Goal: Transaction & Acquisition: Obtain resource

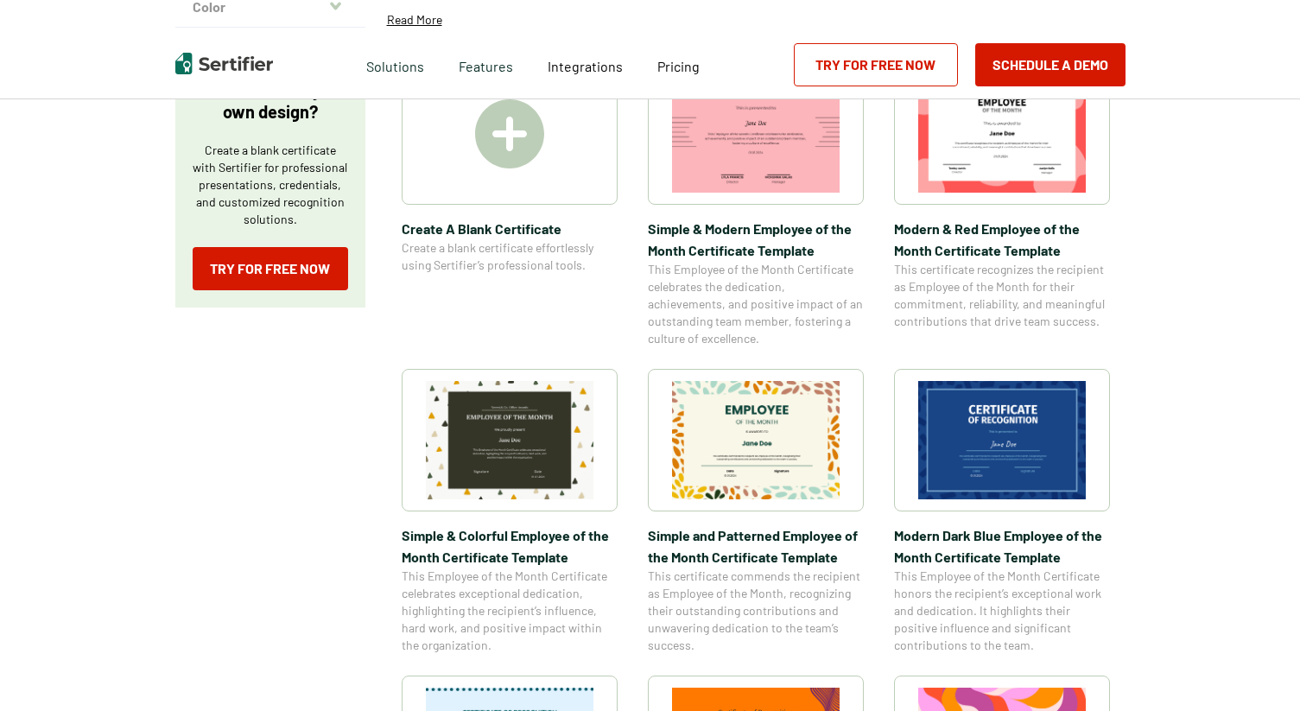
scroll to position [321, 0]
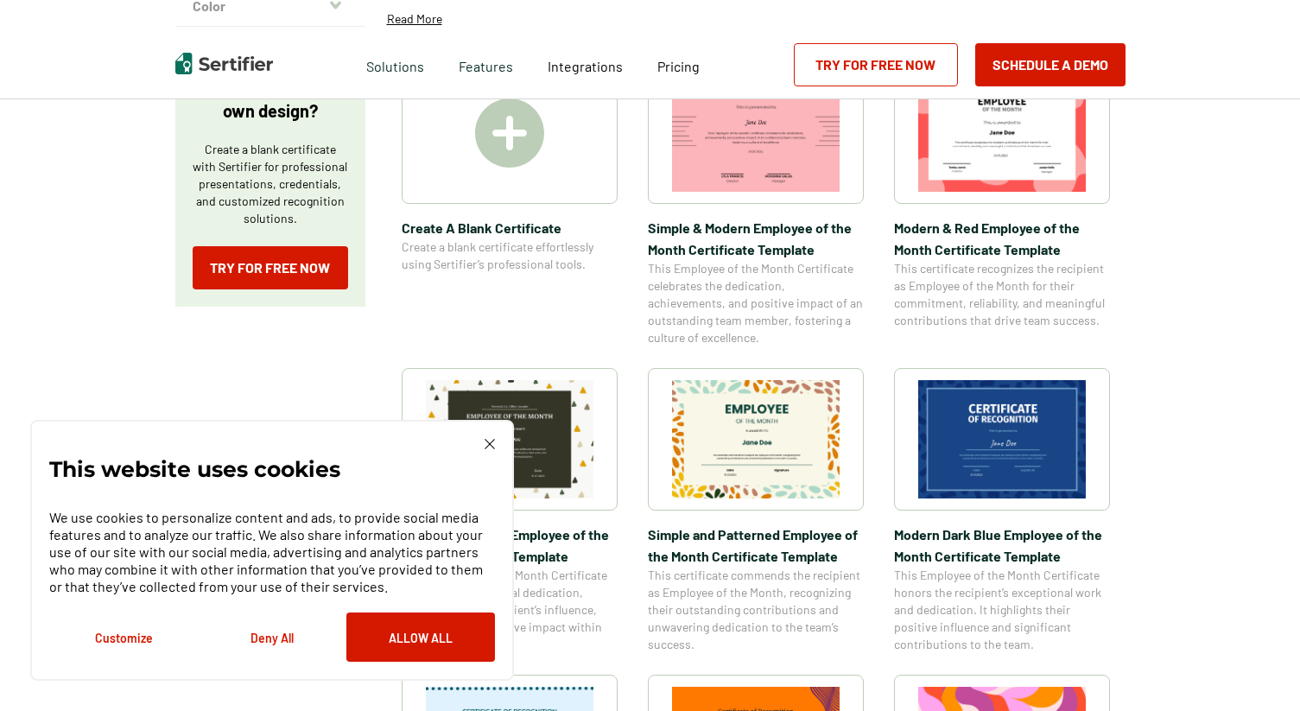
click at [960, 446] on img at bounding box center [1002, 439] width 168 height 118
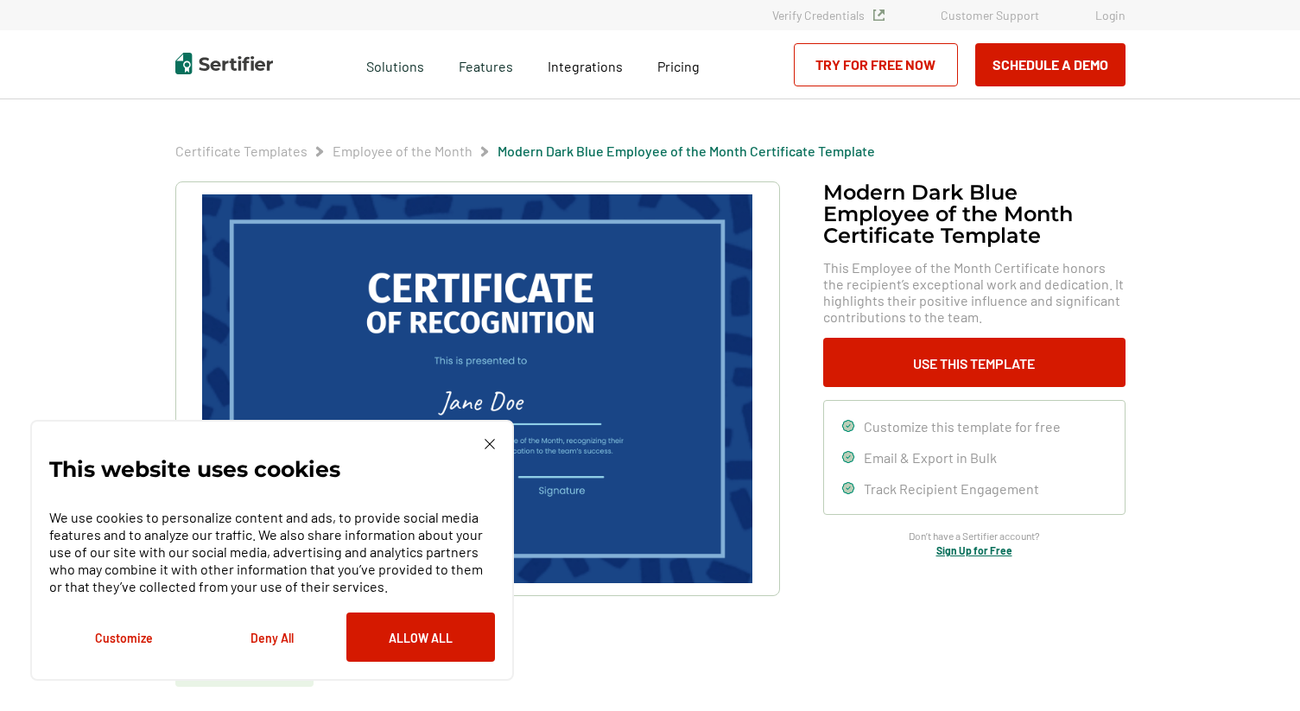
click at [485, 443] on img at bounding box center [490, 444] width 10 height 10
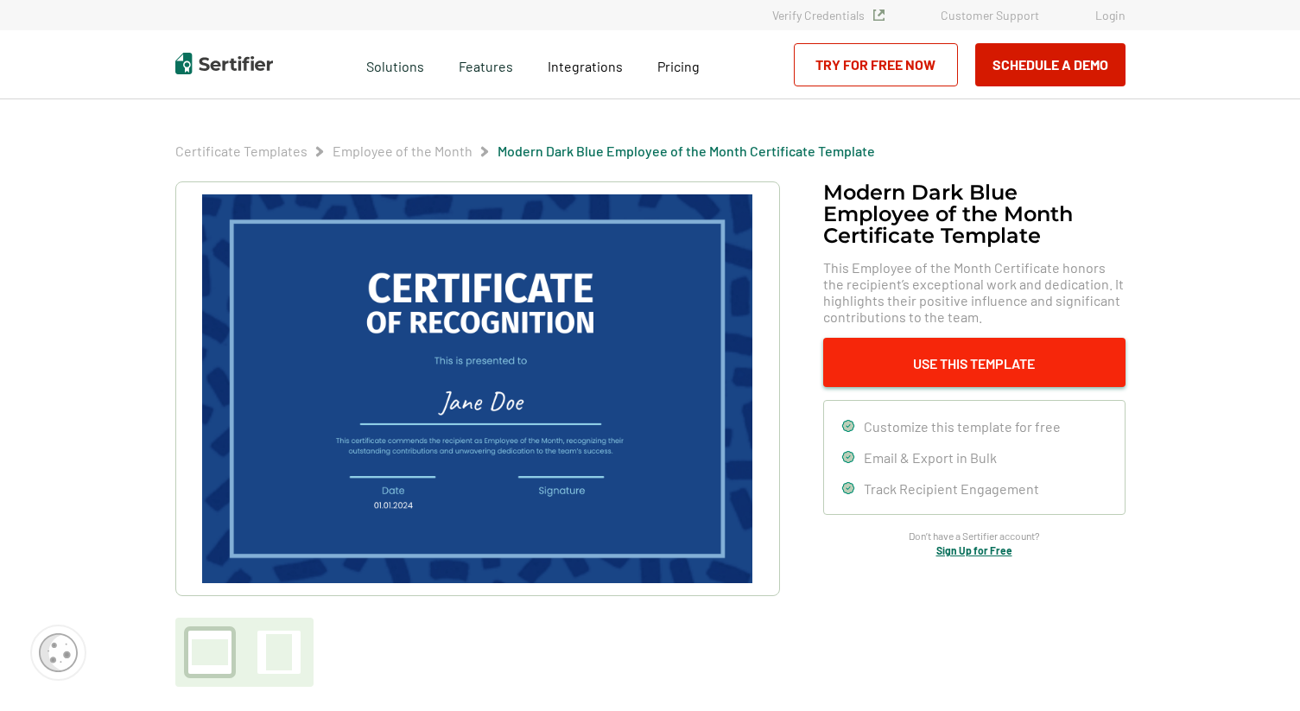
click at [881, 361] on button "Use This Template" at bounding box center [974, 362] width 302 height 49
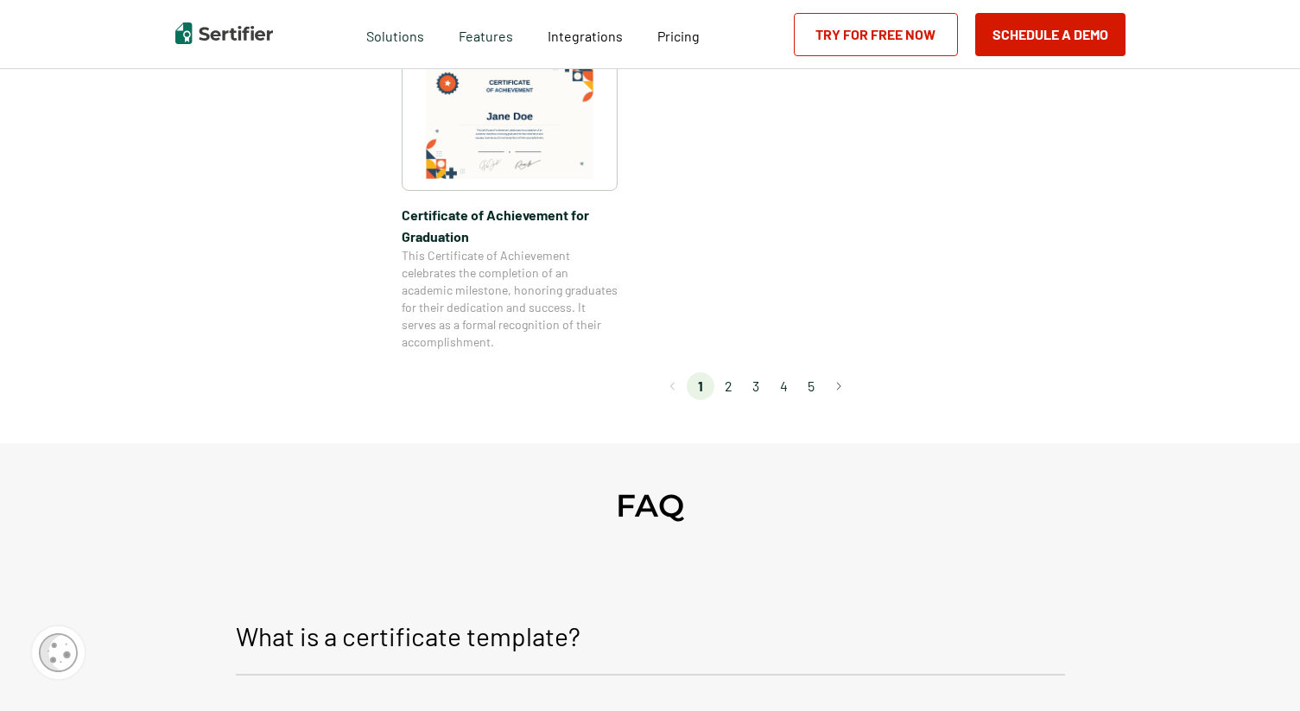
scroll to position [1616, 0]
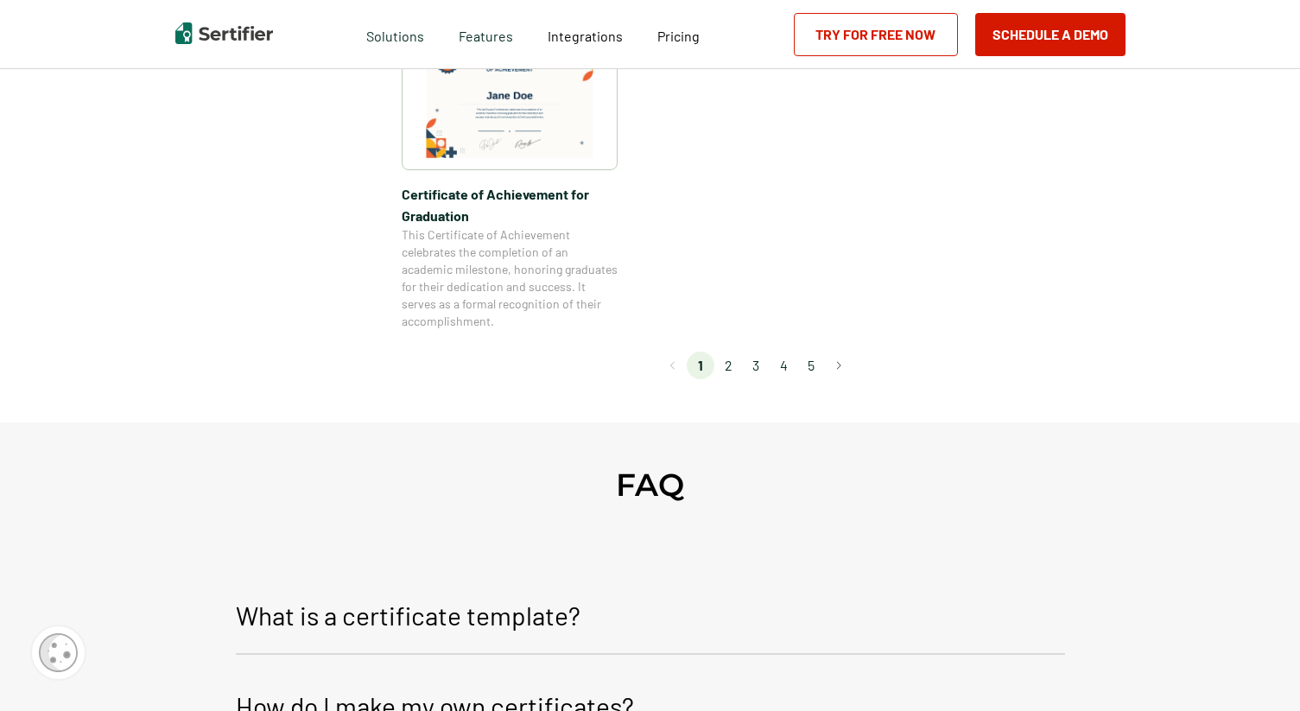
click at [725, 365] on li "2" at bounding box center [728, 366] width 28 height 28
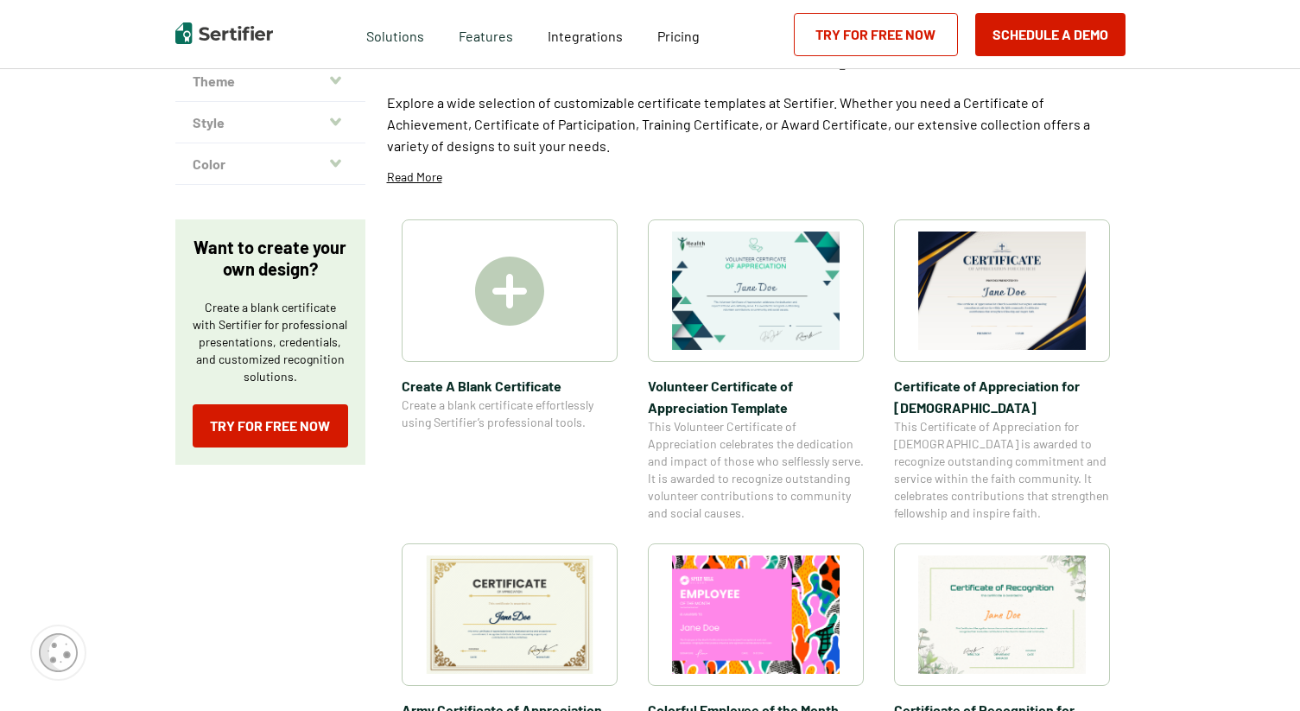
scroll to position [200, 0]
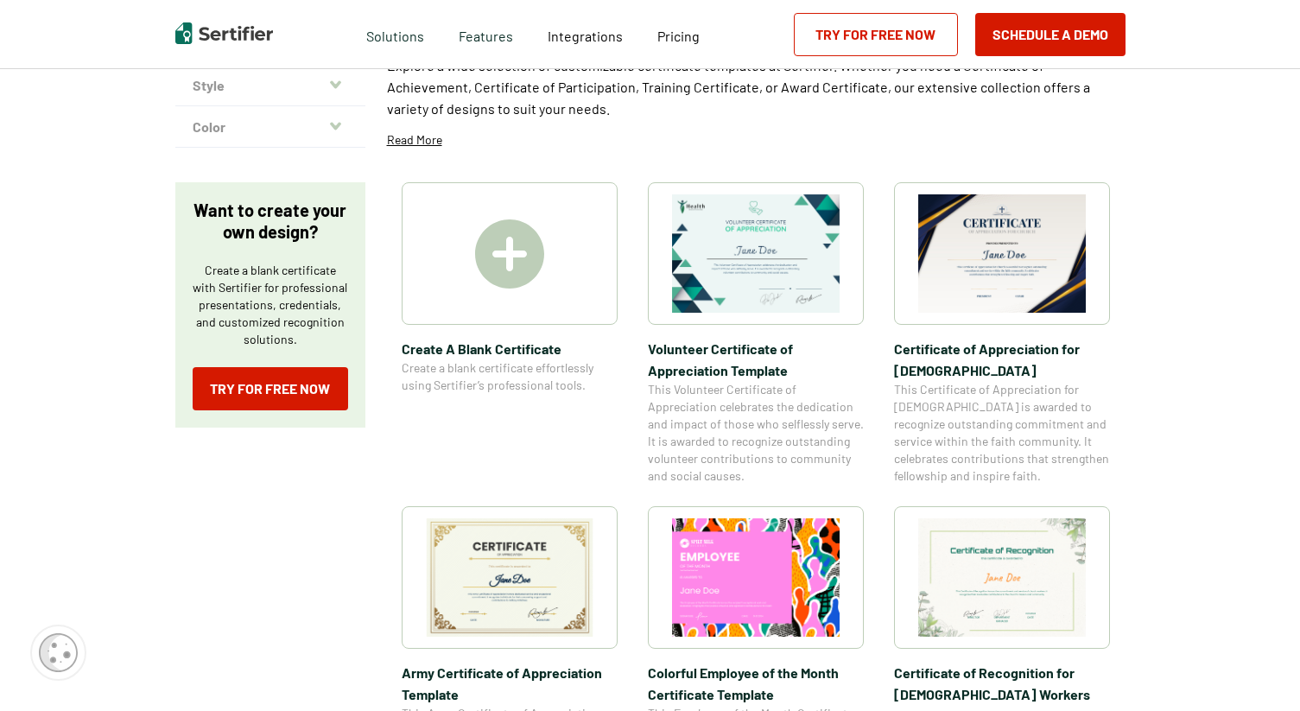
click at [985, 291] on img at bounding box center [1002, 253] width 168 height 118
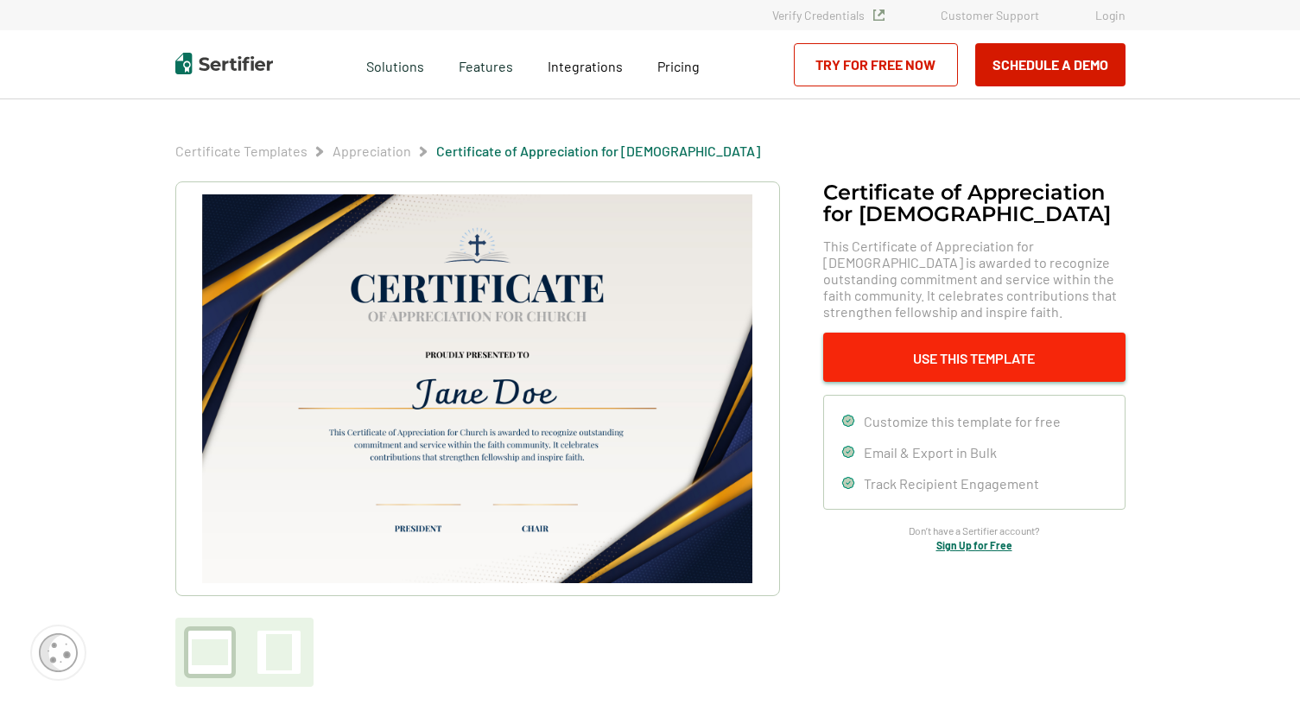
click at [883, 366] on button "Use This Template" at bounding box center [974, 357] width 302 height 49
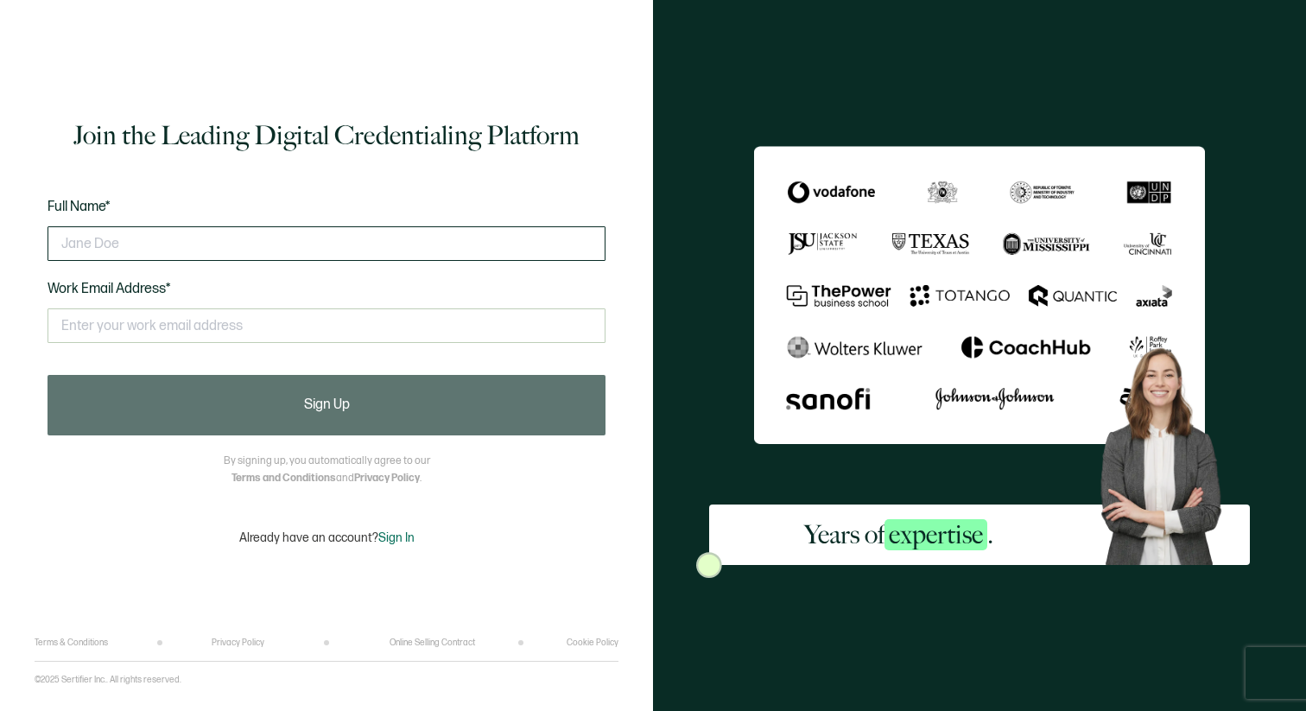
click at [431, 244] on input "text" at bounding box center [327, 243] width 558 height 35
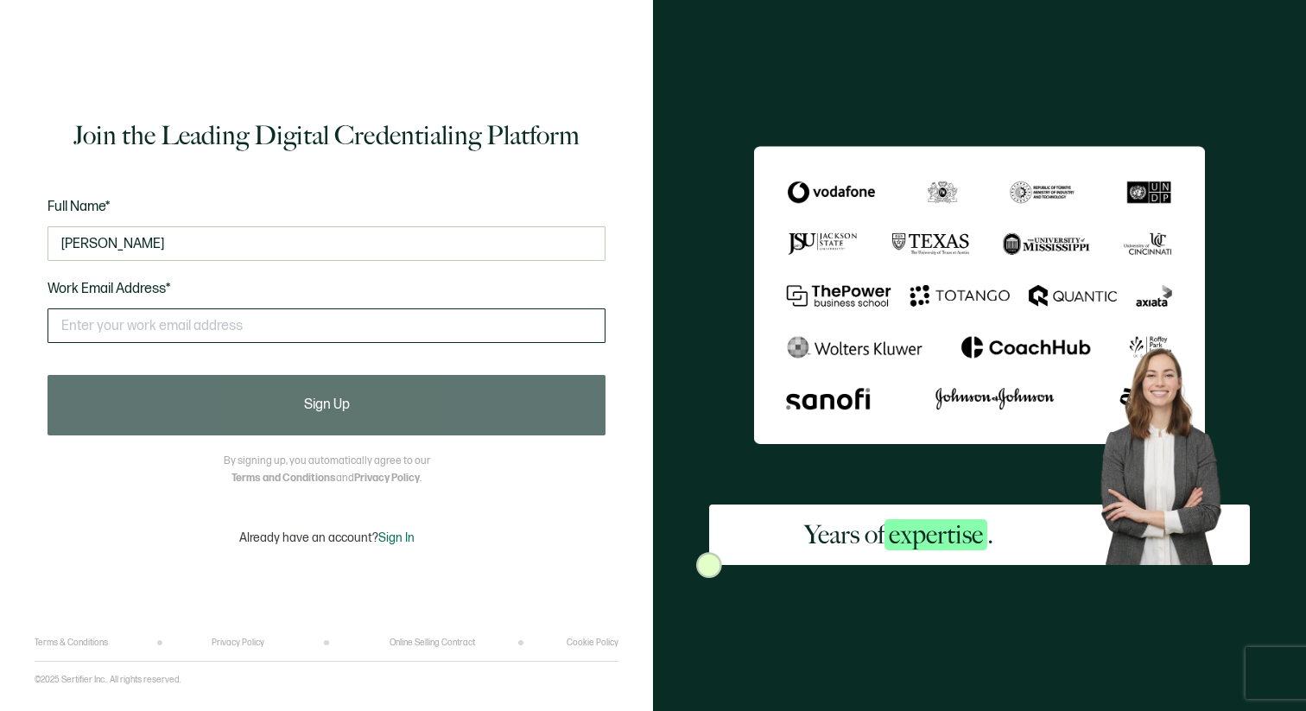
type input "kylie Lottman"
click at [390, 327] on input "text" at bounding box center [327, 325] width 558 height 35
type input "kylielottman@gmail.com"
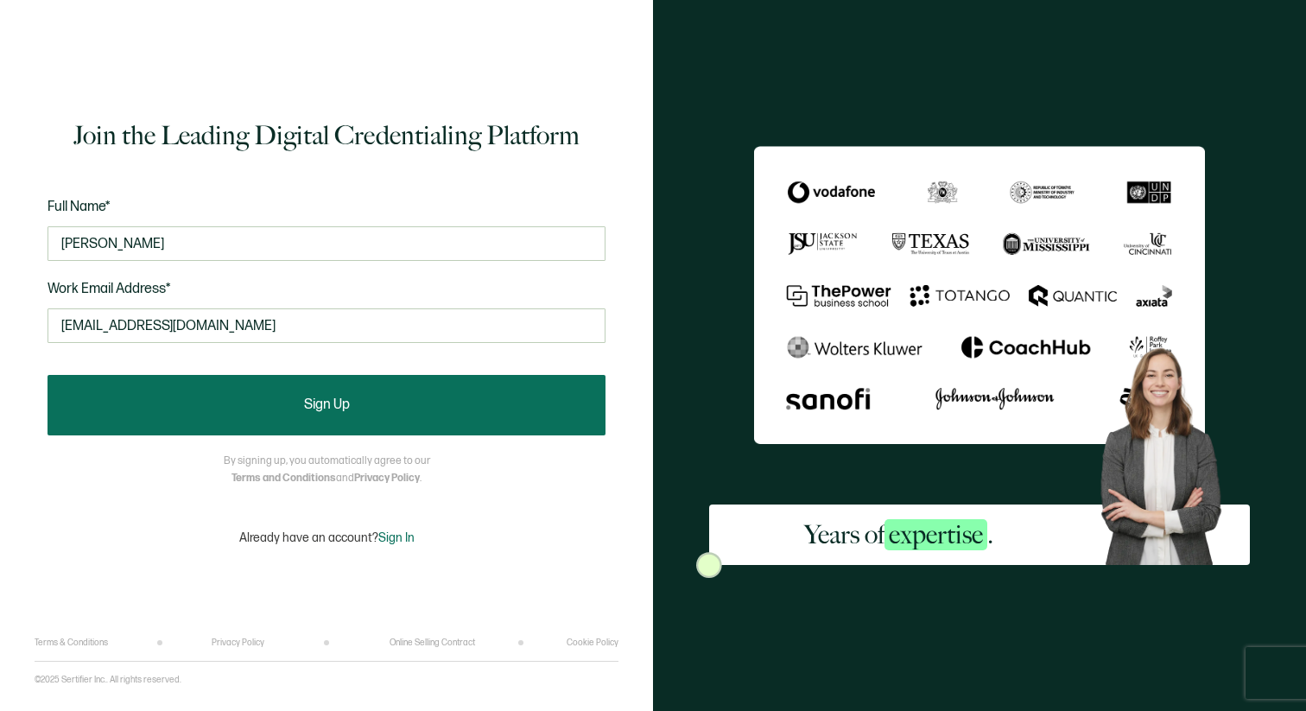
click at [377, 405] on button "Sign Up" at bounding box center [327, 405] width 558 height 60
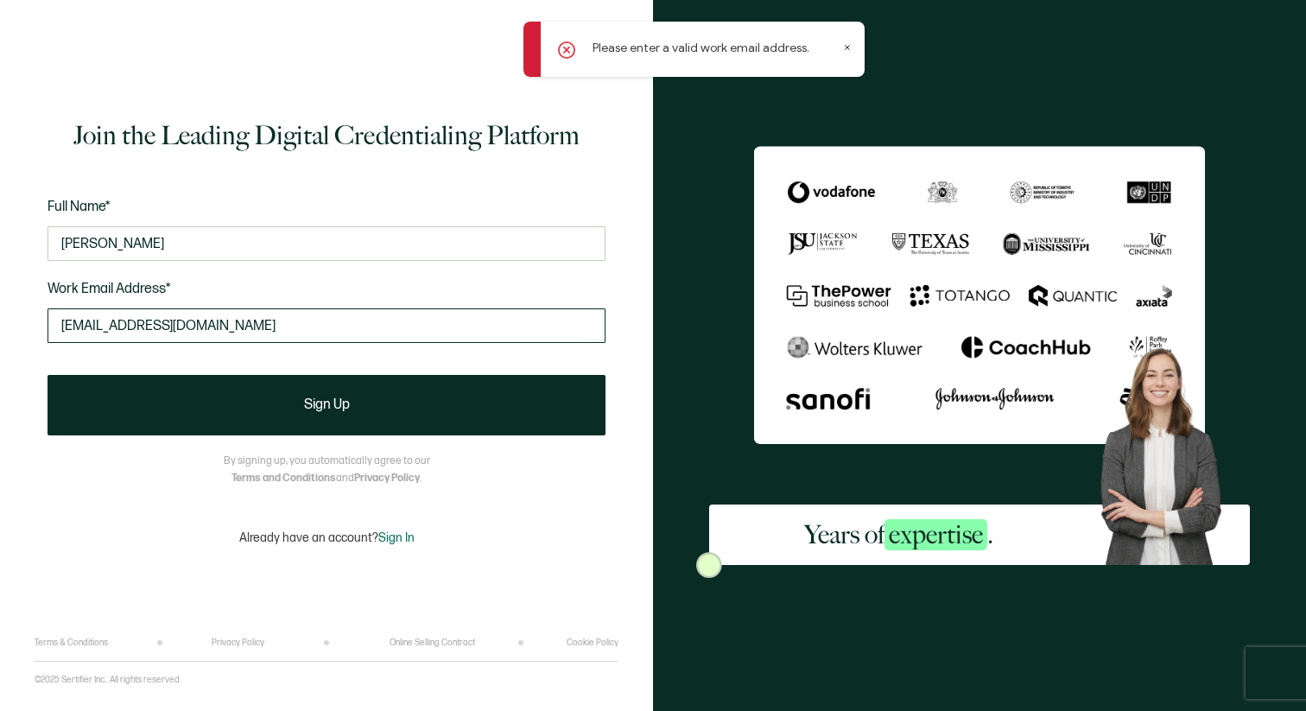
click at [261, 324] on input "kylielottman@gmail.com" at bounding box center [327, 325] width 558 height 35
drag, startPoint x: 215, startPoint y: 321, endPoint x: 29, endPoint y: 292, distance: 188.0
click at [29, 292] on div "Join the Leading Digital Credentialing Platform Full Name* kylie Lottman Work E…" at bounding box center [326, 355] width 653 height 711
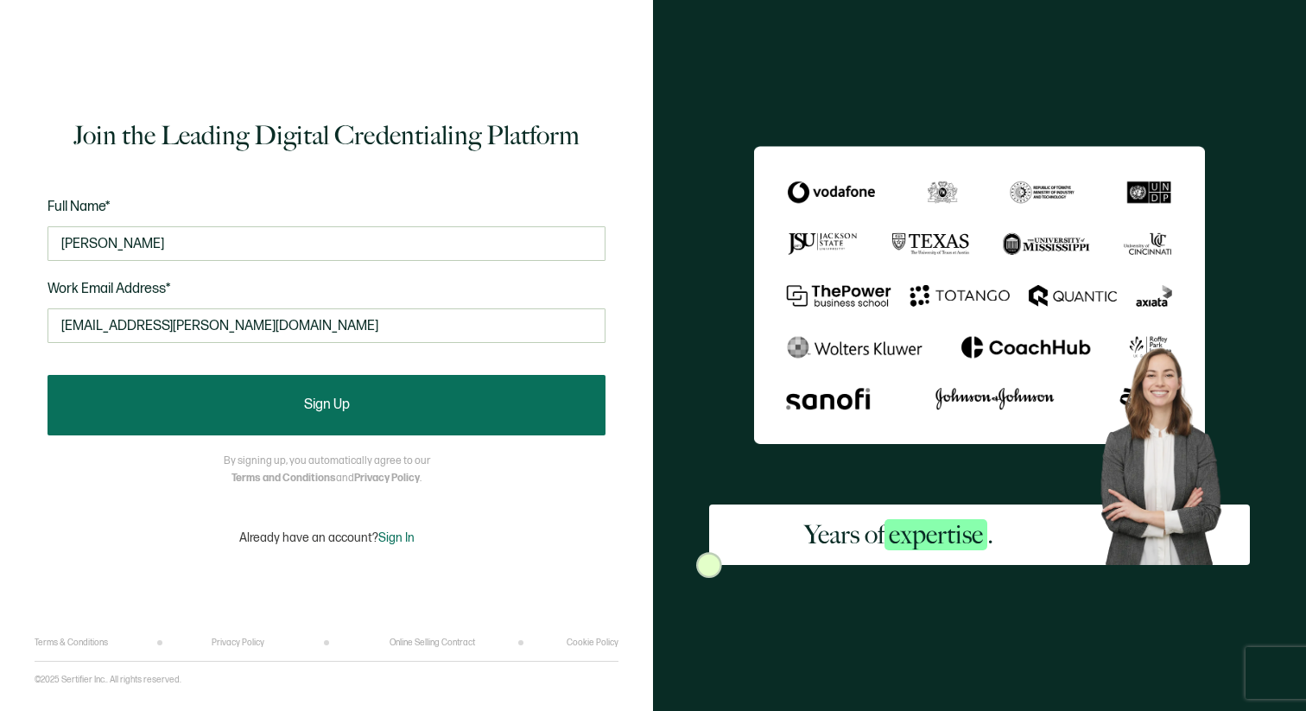
type input "kylie.lottman@k12.sd.us"
click at [241, 391] on button "Sign Up" at bounding box center [327, 405] width 558 height 60
